Goal: Task Accomplishment & Management: Manage account settings

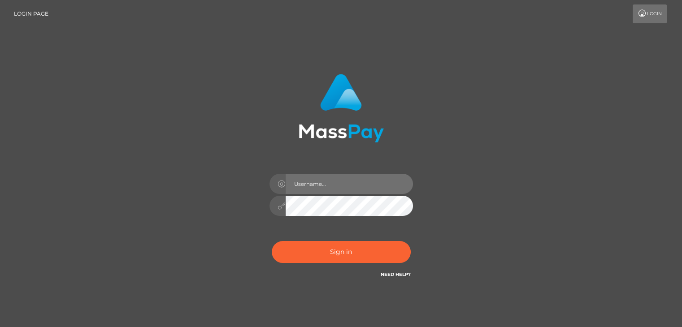
click at [317, 185] on input "text" at bounding box center [348, 184] width 127 height 20
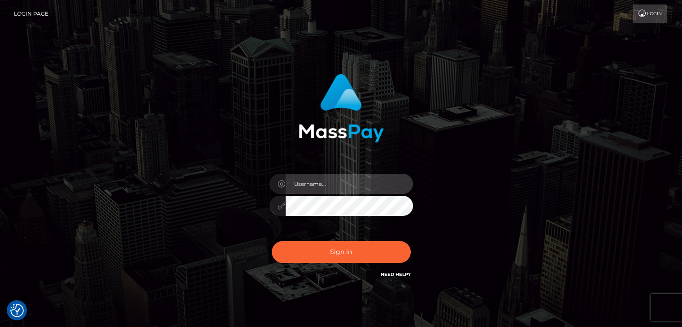
type input "[EMAIL_ADDRESS][DOMAIN_NAME]"
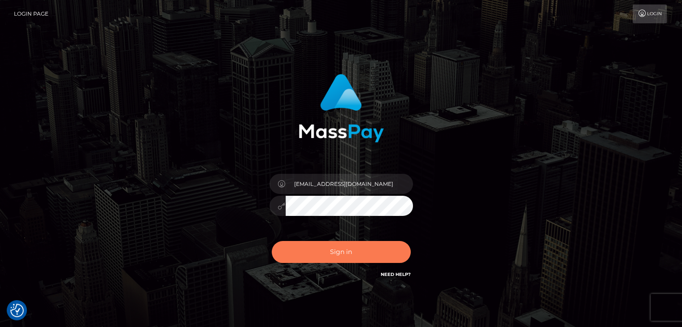
click at [361, 255] on button "Sign in" at bounding box center [341, 252] width 139 height 22
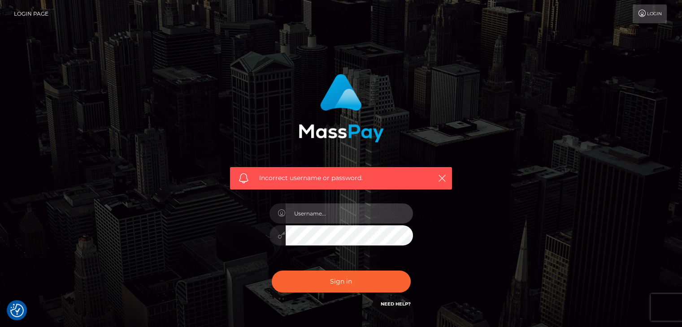
click at [308, 213] on input "text" at bounding box center [348, 213] width 127 height 20
type input "vijaya11shree@gmail.com"
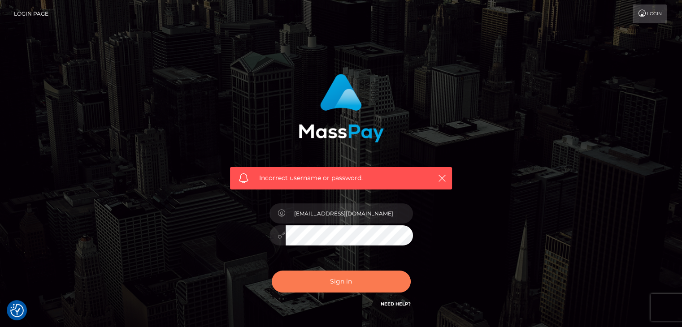
click at [358, 276] on button "Sign in" at bounding box center [341, 282] width 139 height 22
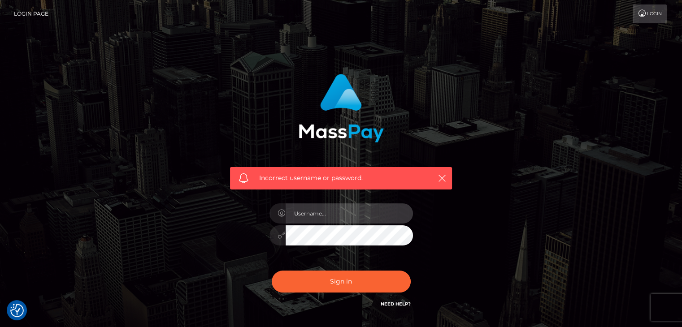
click at [299, 216] on input "text" at bounding box center [348, 213] width 127 height 20
type input "vijaya11shree@gmail.com"
click at [443, 176] on icon "button" at bounding box center [441, 178] width 9 height 9
click at [646, 11] on link "Login" at bounding box center [649, 13] width 34 height 19
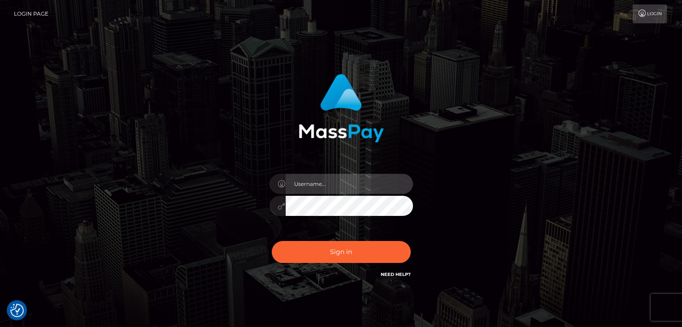
click at [349, 190] on input "text" at bounding box center [348, 184] width 127 height 20
type input "[EMAIL_ADDRESS][DOMAIN_NAME]"
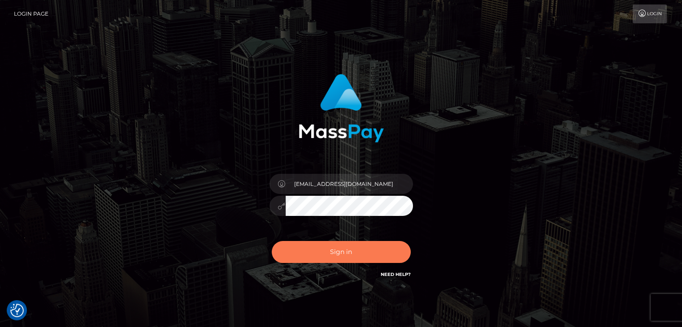
click at [373, 248] on button "Sign in" at bounding box center [341, 252] width 139 height 22
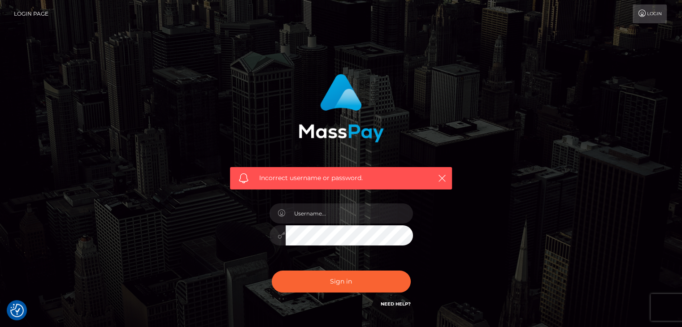
click at [30, 12] on link "Login Page" at bounding box center [31, 13] width 35 height 19
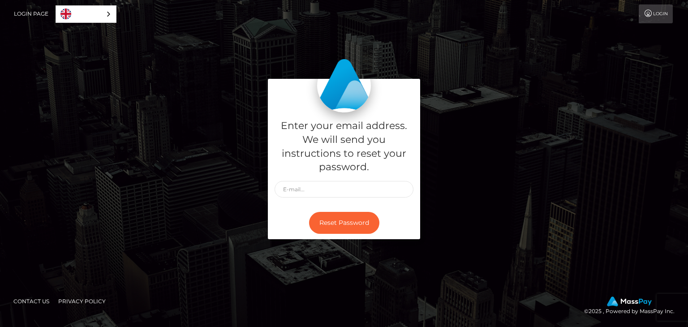
click at [656, 13] on link "Login" at bounding box center [656, 13] width 34 height 19
